Goal: Task Accomplishment & Management: Complete application form

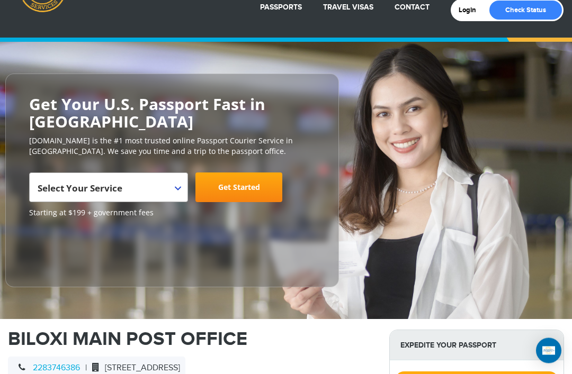
scroll to position [49, 0]
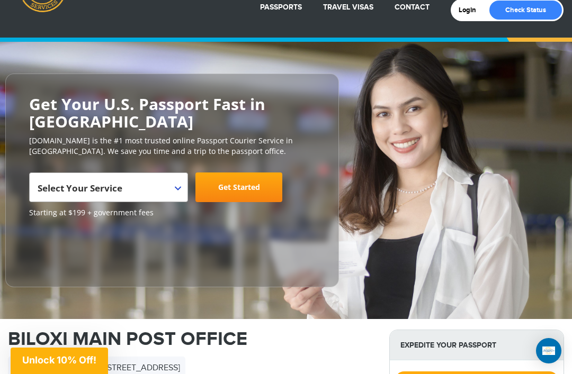
click at [57, 182] on span "Select Your Service" at bounding box center [80, 188] width 85 height 12
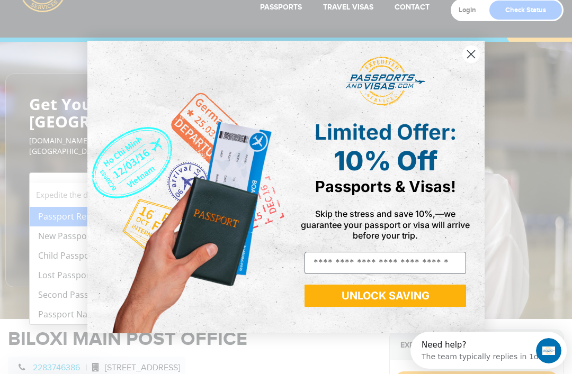
scroll to position [0, 0]
click at [472, 55] on icon "Close dialog" at bounding box center [471, 53] width 7 height 7
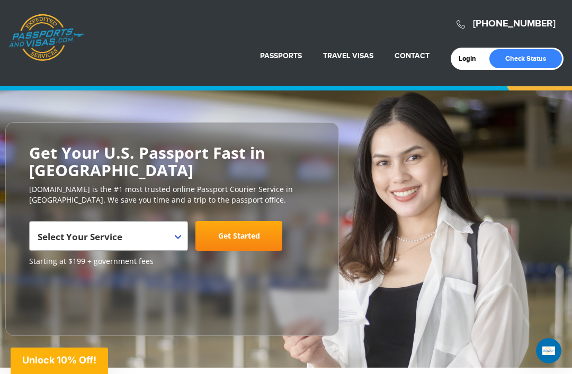
click at [255, 221] on link "Get Started" at bounding box center [238, 236] width 87 height 30
click at [73, 231] on span "Select Your Service" at bounding box center [80, 237] width 85 height 12
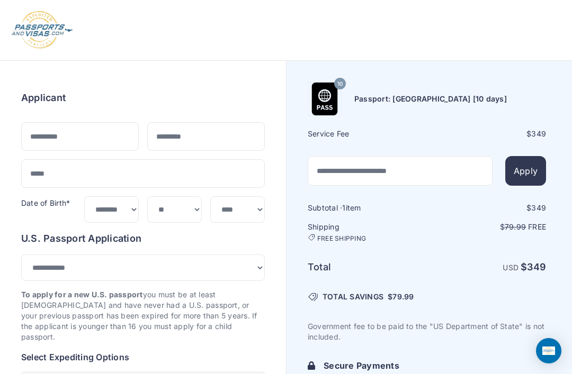
select select "***"
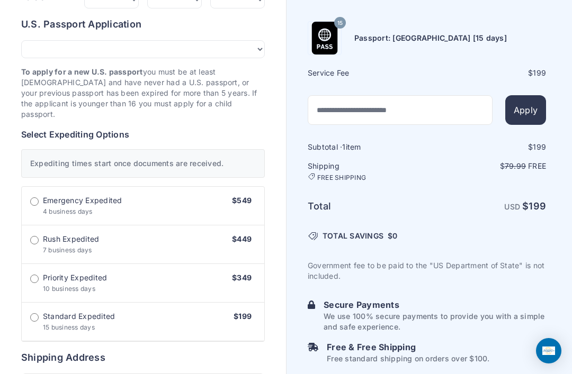
scroll to position [211, 0]
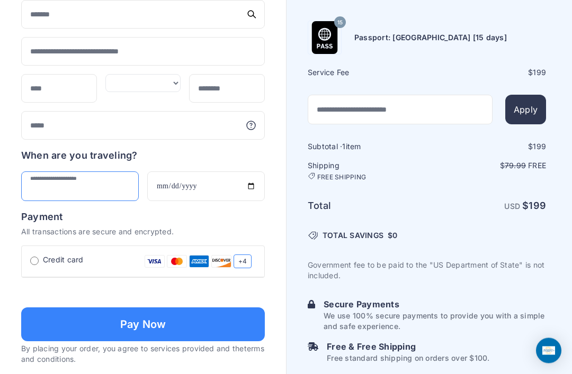
click at [34, 172] on input "text" at bounding box center [80, 187] width 118 height 30
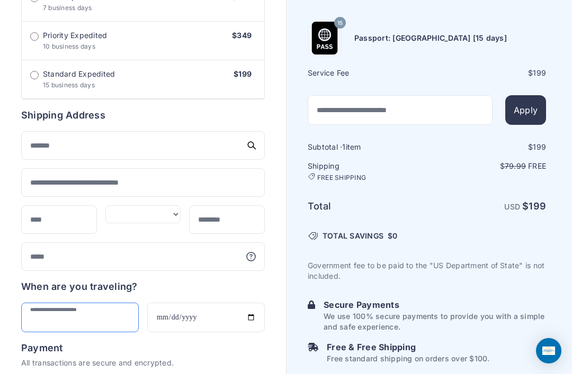
scroll to position [443, 0]
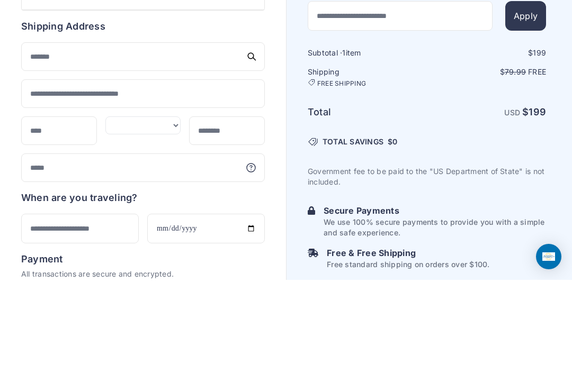
click at [4, 148] on div "Order summary $ 199 15 199 1 199 79.99 Free $" at bounding box center [143, 94] width 286 height 952
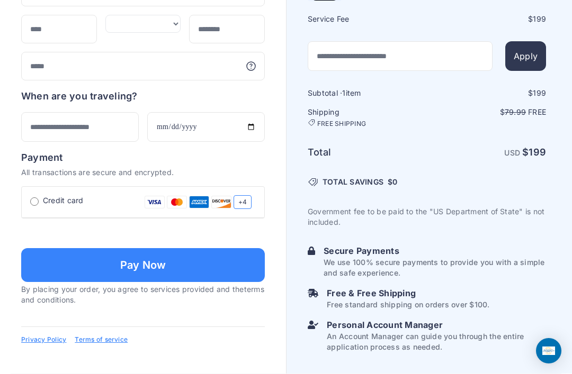
scroll to position [738, 0]
